Goal: Information Seeking & Learning: Learn about a topic

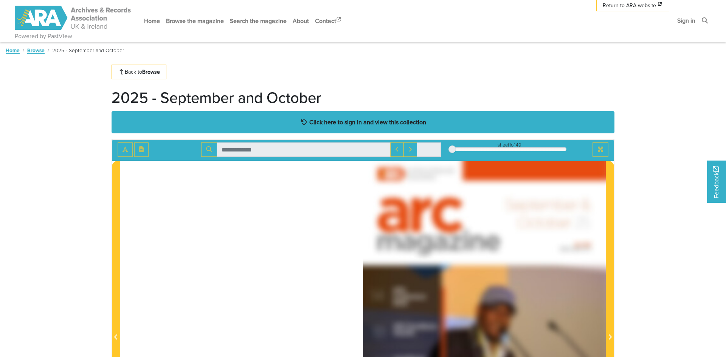
click at [356, 122] on strong "Click here to sign in and view this collection" at bounding box center [367, 122] width 117 height 8
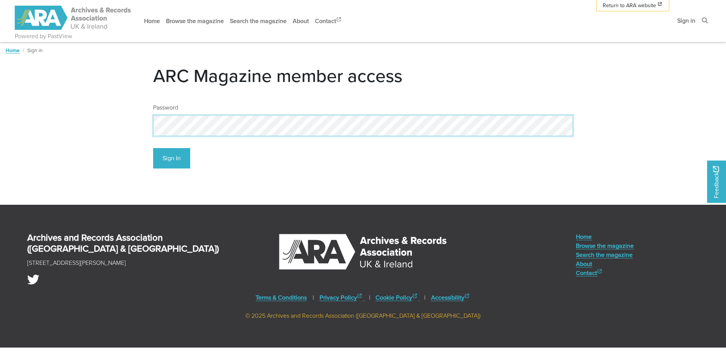
click at [153, 148] on button "Sign In" at bounding box center [171, 158] width 37 height 21
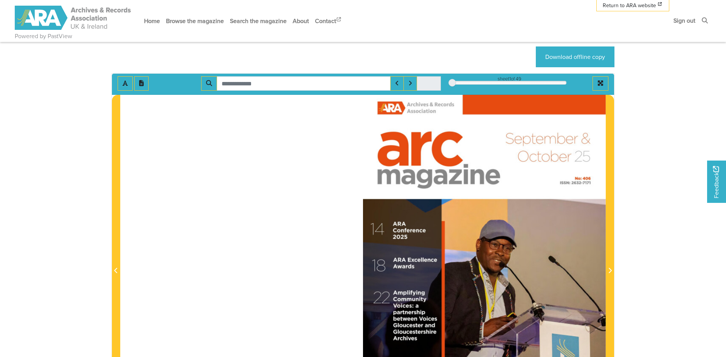
scroll to position [64, 0]
click at [601, 84] on icon "Full screen mode" at bounding box center [600, 83] width 5 height 5
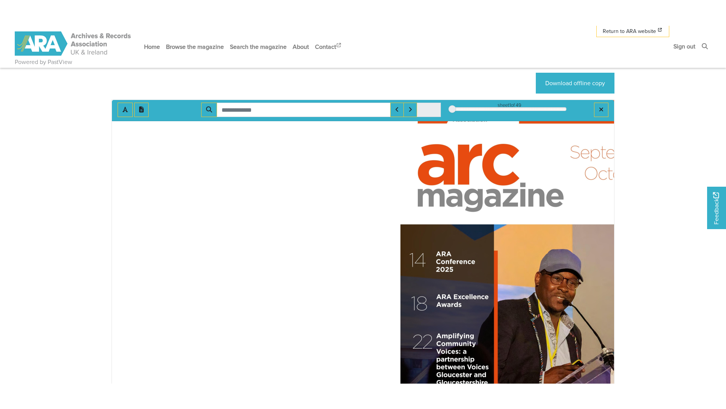
scroll to position [0, 0]
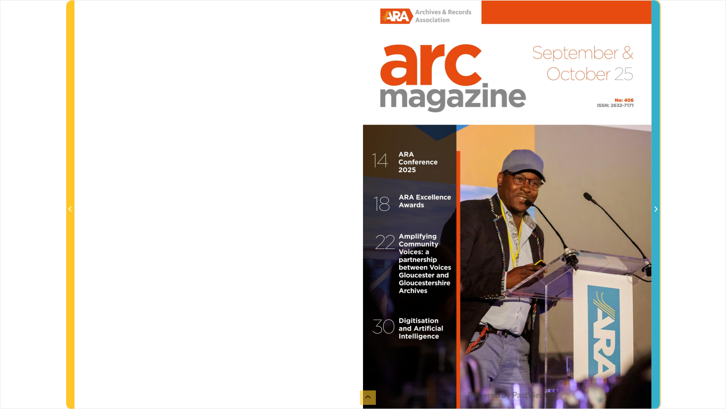
click at [654, 210] on icon "Next Page" at bounding box center [656, 209] width 4 height 6
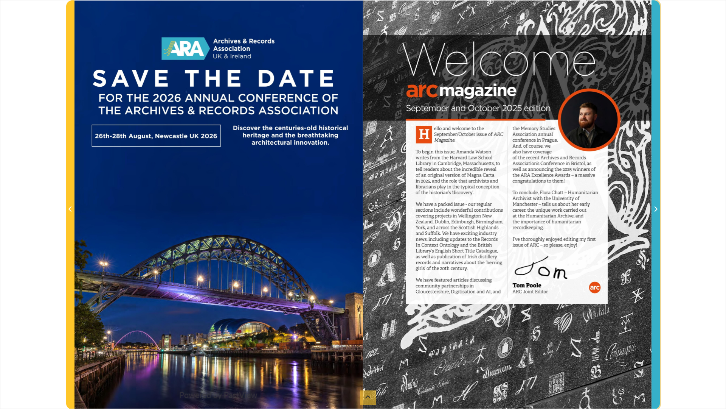
click at [654, 210] on icon "Next Page" at bounding box center [656, 209] width 4 height 6
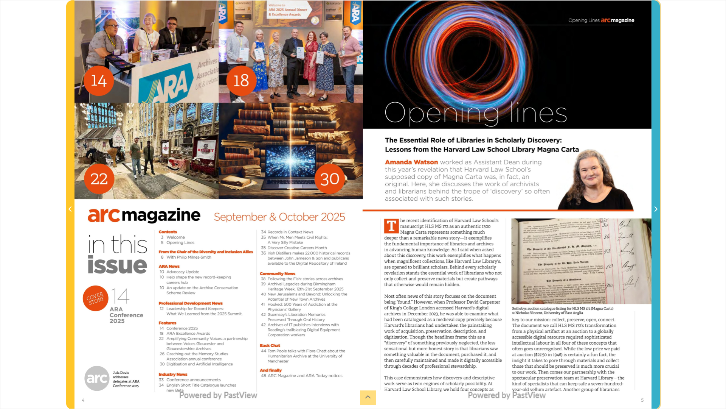
click at [654, 210] on icon "Next Page" at bounding box center [656, 209] width 4 height 6
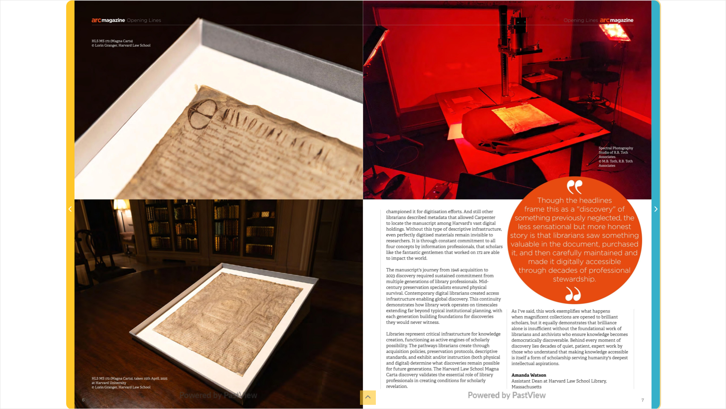
click at [654, 210] on icon "Next Page" at bounding box center [656, 209] width 4 height 6
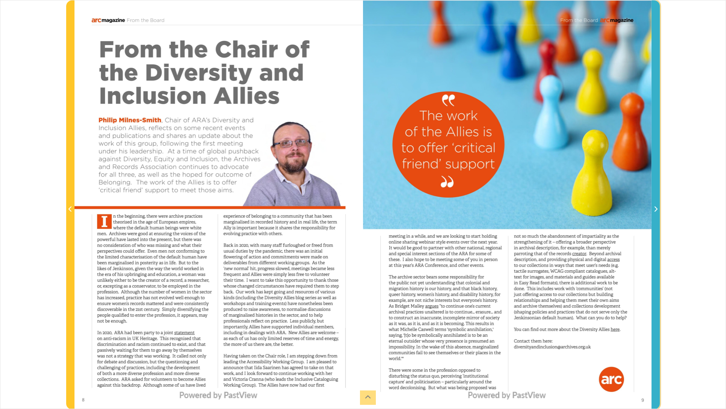
click at [654, 210] on icon "Next Page" at bounding box center [656, 209] width 4 height 6
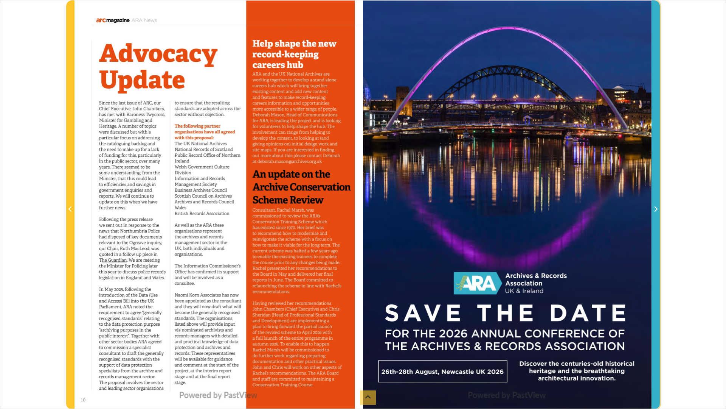
click at [654, 210] on icon "Next Page" at bounding box center [656, 209] width 4 height 6
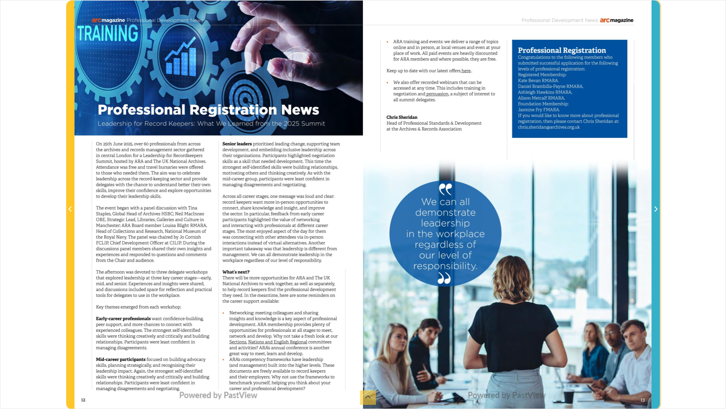
click at [654, 210] on icon "Next Page" at bounding box center [656, 209] width 4 height 6
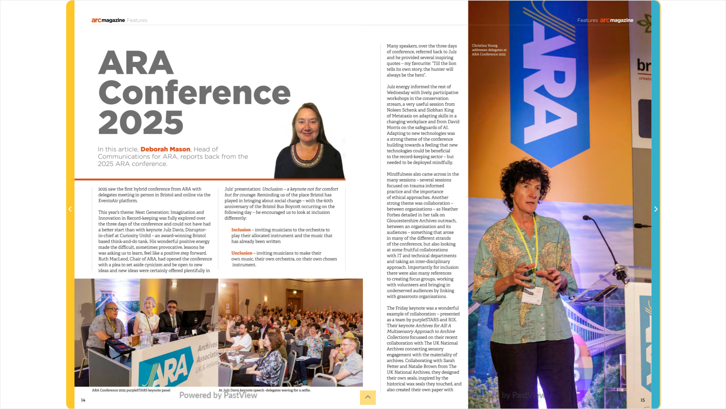
click at [654, 210] on icon "Next Page" at bounding box center [656, 209] width 4 height 6
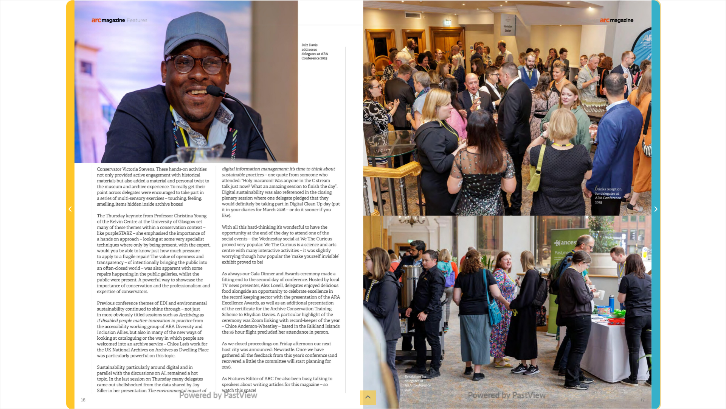
click at [654, 210] on icon "Next Page" at bounding box center [656, 209] width 4 height 6
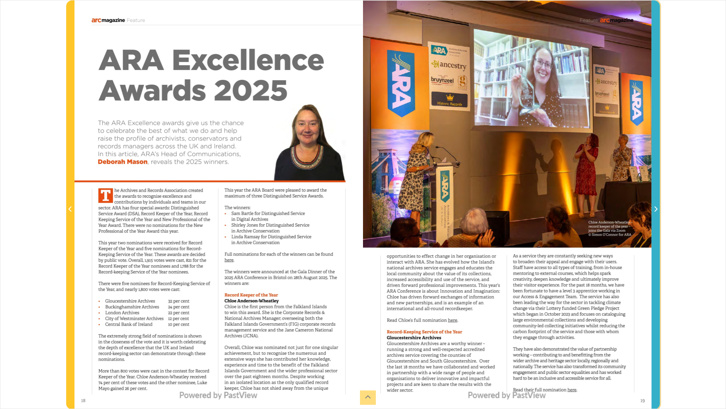
click at [654, 210] on icon "Next Page" at bounding box center [656, 209] width 4 height 6
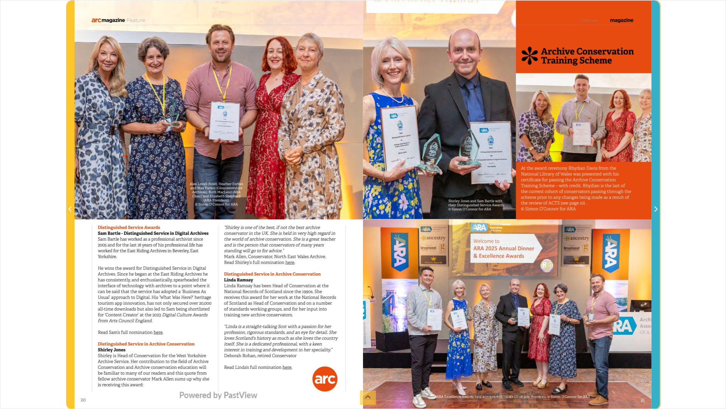
click at [654, 210] on icon "Next Page" at bounding box center [656, 209] width 4 height 6
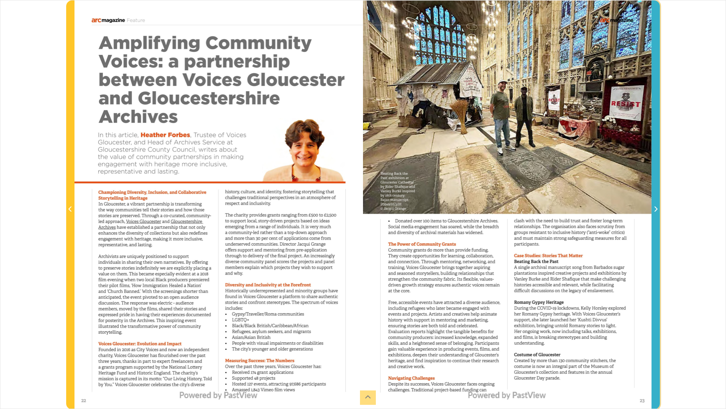
click at [654, 210] on icon "Next Page" at bounding box center [656, 209] width 4 height 6
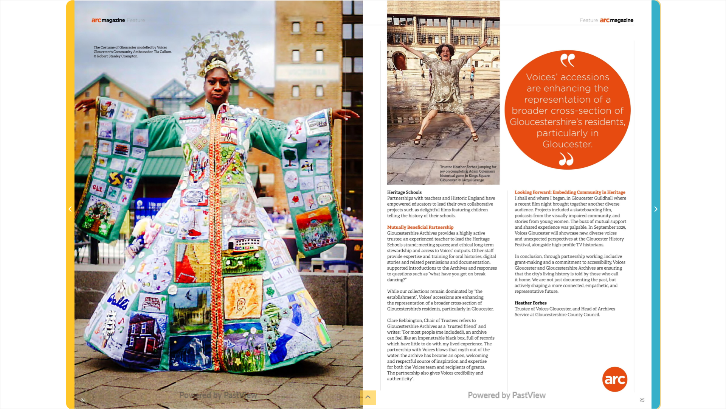
click at [654, 210] on icon "Next Page" at bounding box center [656, 209] width 4 height 6
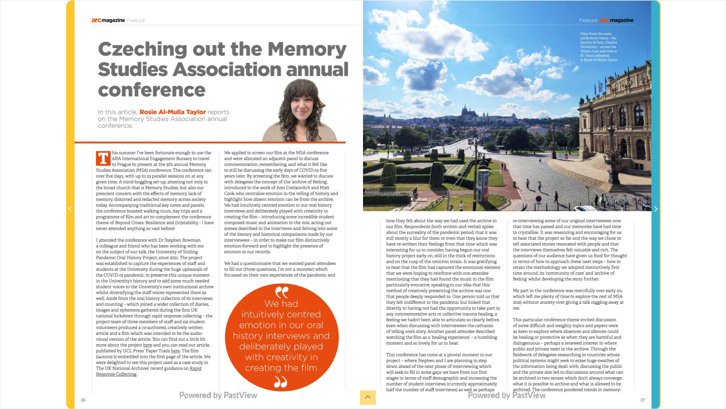
click at [654, 210] on icon "Next Page" at bounding box center [656, 209] width 4 height 6
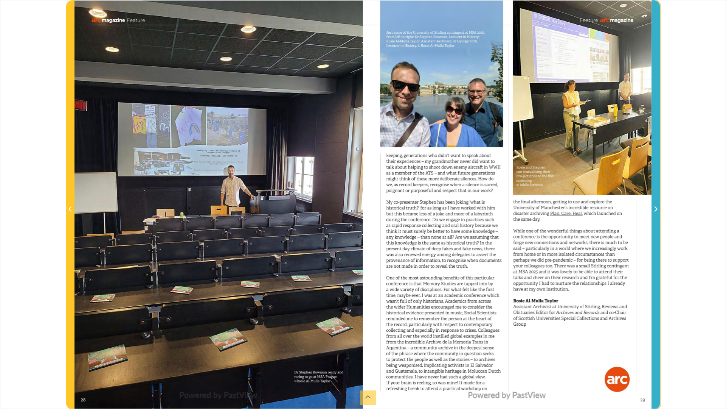
click at [654, 210] on icon "Next Page" at bounding box center [656, 209] width 4 height 6
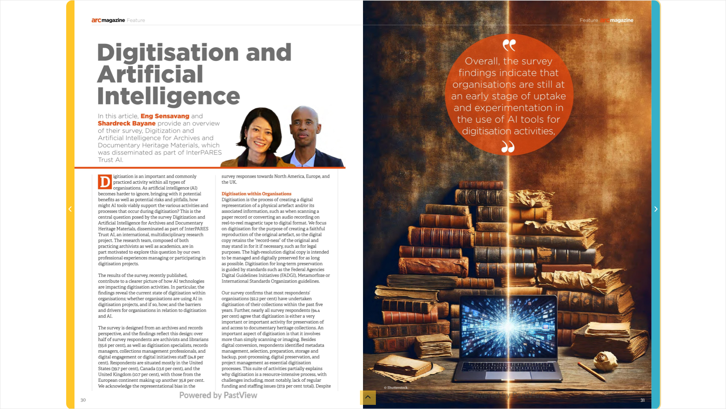
click at [654, 210] on icon "Next Page" at bounding box center [656, 209] width 4 height 6
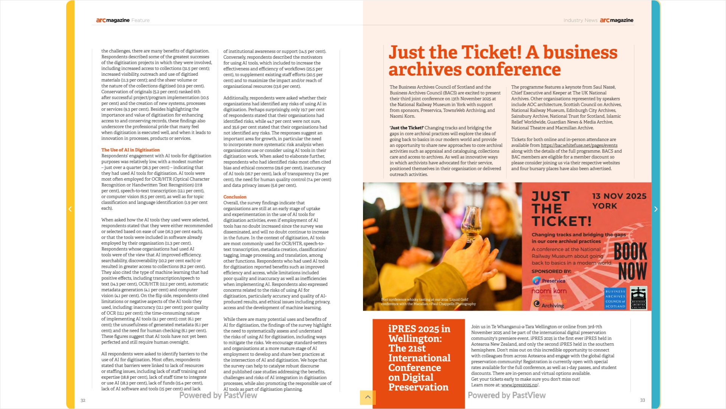
click at [654, 210] on icon "Next Page" at bounding box center [656, 209] width 4 height 6
